Goal: Task Accomplishment & Management: Manage account settings

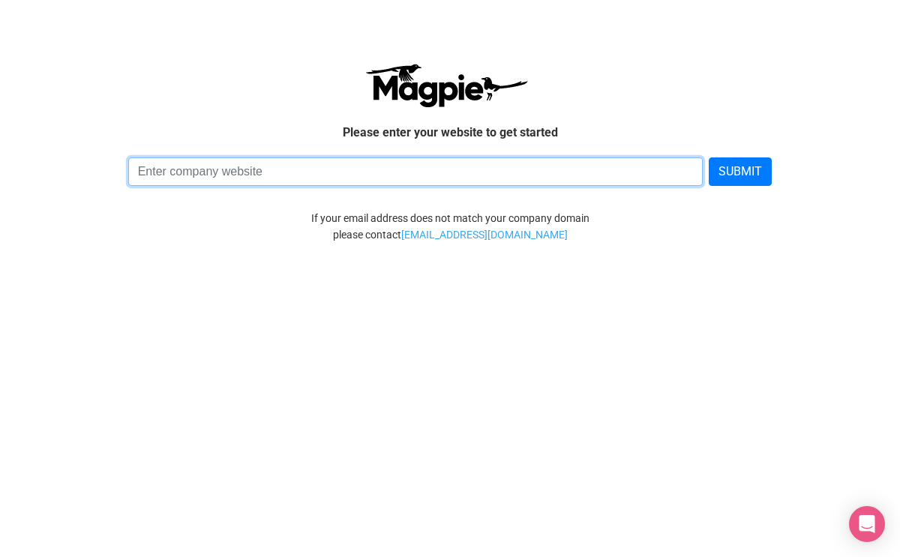
click at [298, 170] on input at bounding box center [415, 171] width 575 height 28
type input "https://www.yellowstonesafaritours.com"
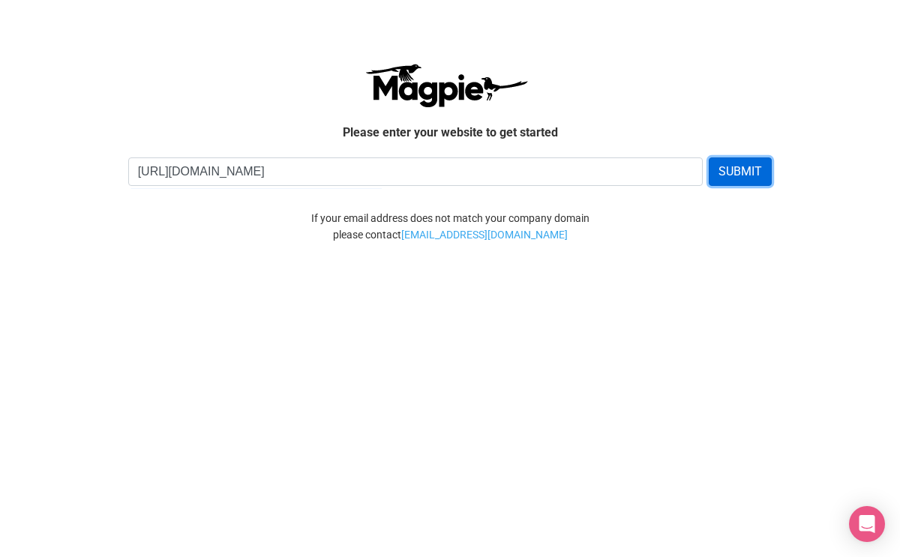
click at [731, 169] on button "SUBMIT" at bounding box center [740, 171] width 63 height 28
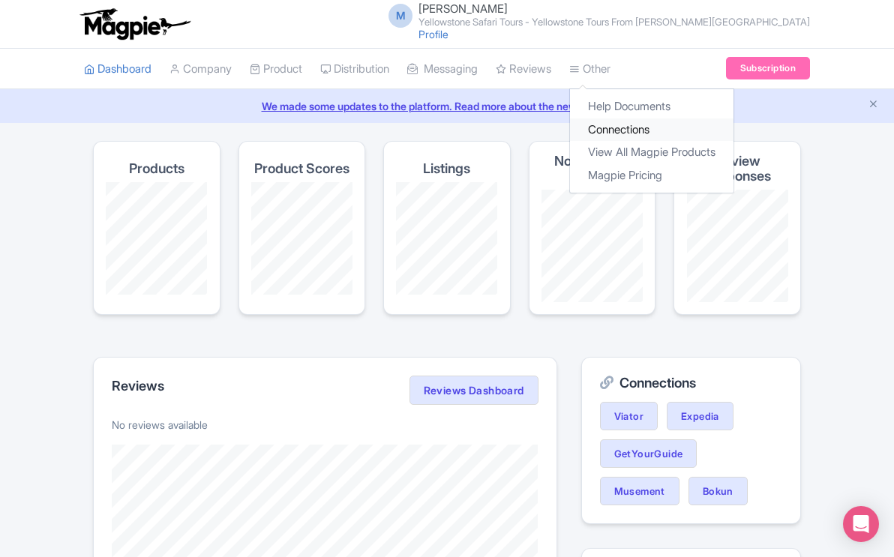
click at [613, 130] on link "Connections" at bounding box center [651, 129] width 163 height 23
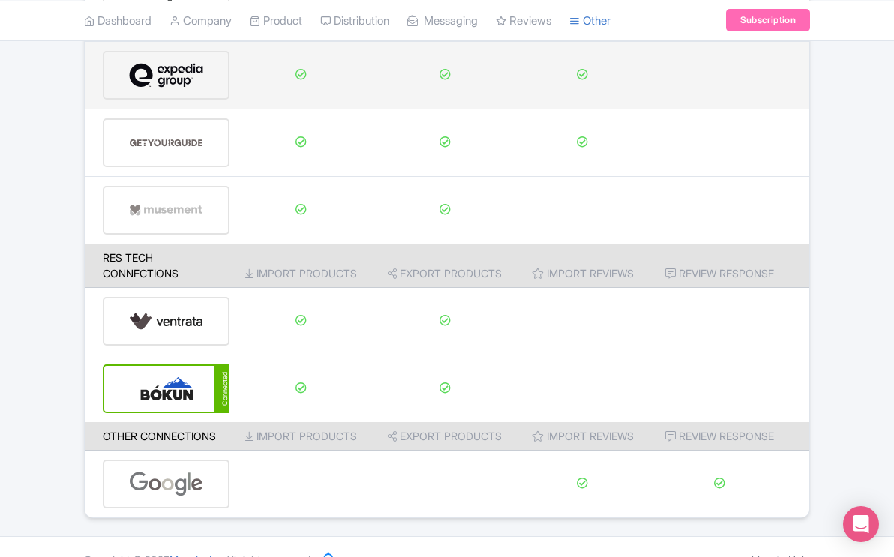
scroll to position [271, 0]
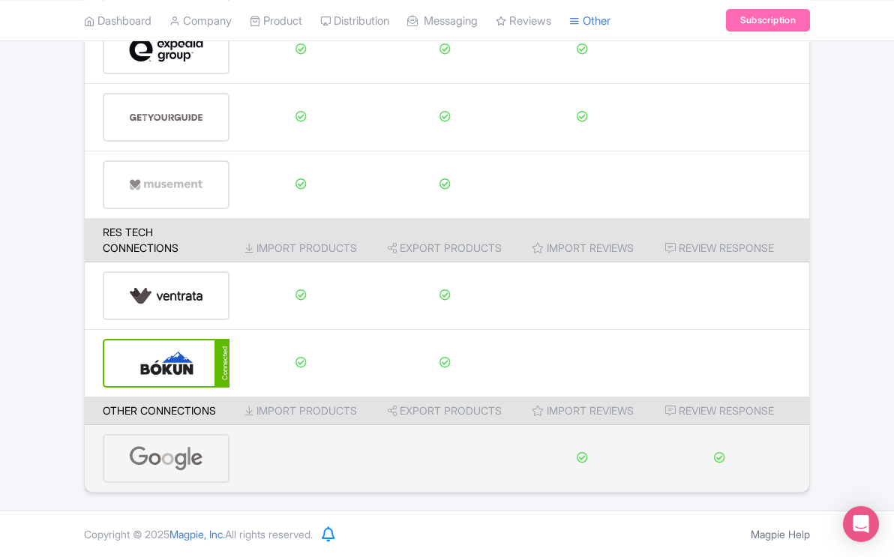
click at [185, 460] on img at bounding box center [166, 459] width 74 height 46
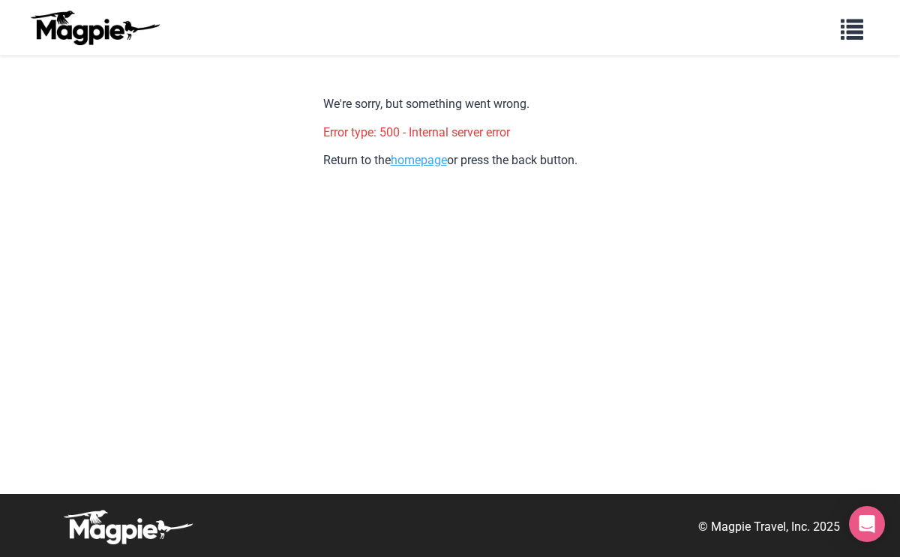
click at [406, 160] on link "homepage" at bounding box center [419, 160] width 56 height 14
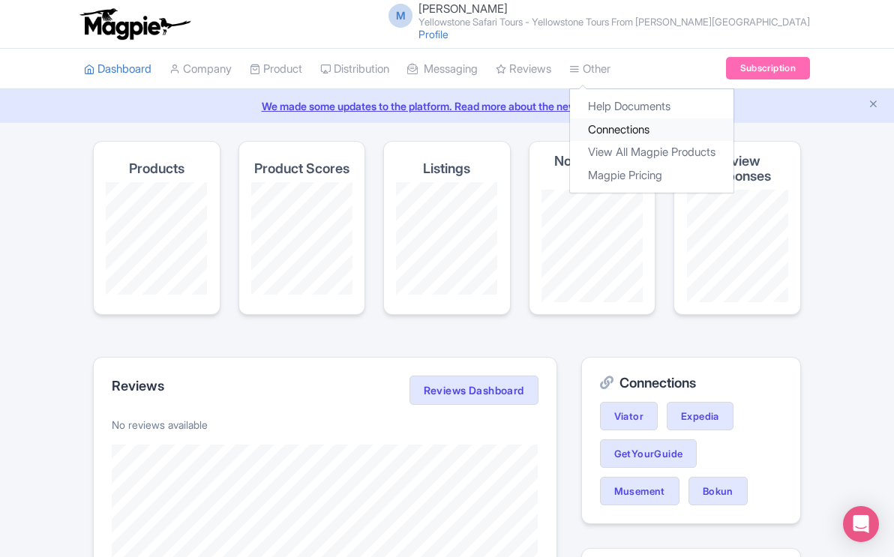
click at [616, 127] on link "Connections" at bounding box center [651, 129] width 163 height 23
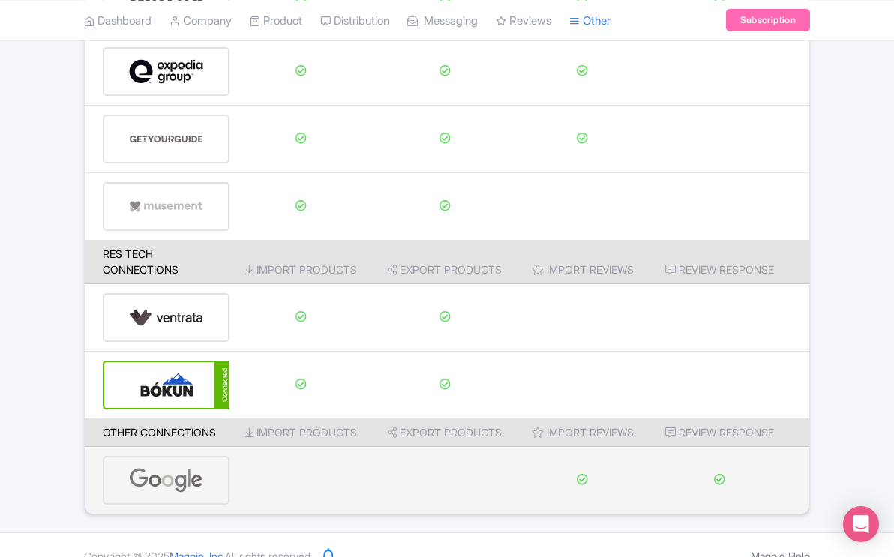
scroll to position [271, 0]
